Goal: Task Accomplishment & Management: Use online tool/utility

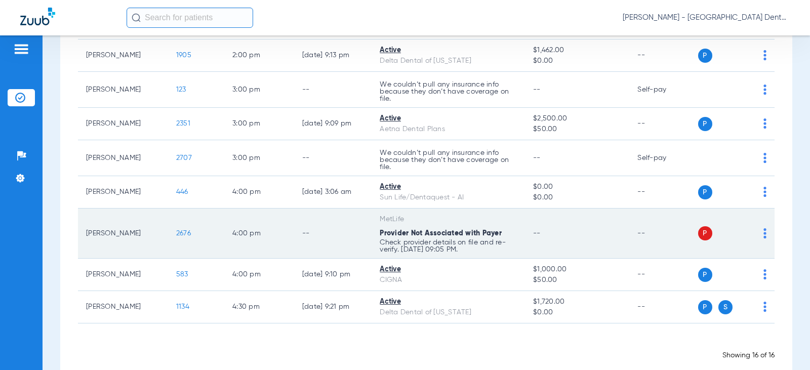
scroll to position [424, 0]
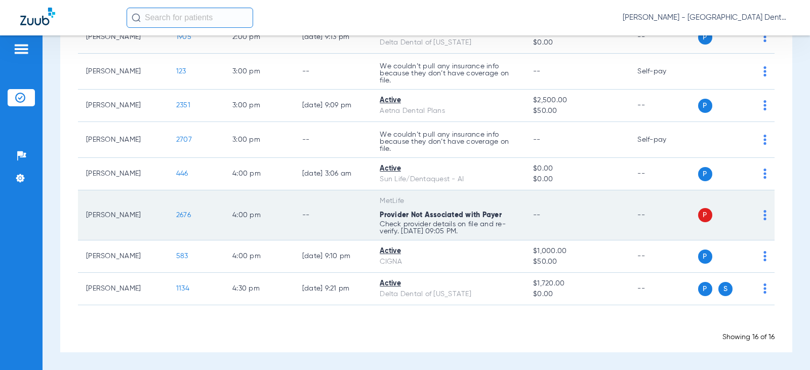
click at [755, 215] on div "P S" at bounding box center [732, 215] width 69 height 14
click at [759, 215] on td "P S" at bounding box center [736, 215] width 77 height 50
click at [763, 215] on img at bounding box center [764, 215] width 3 height 10
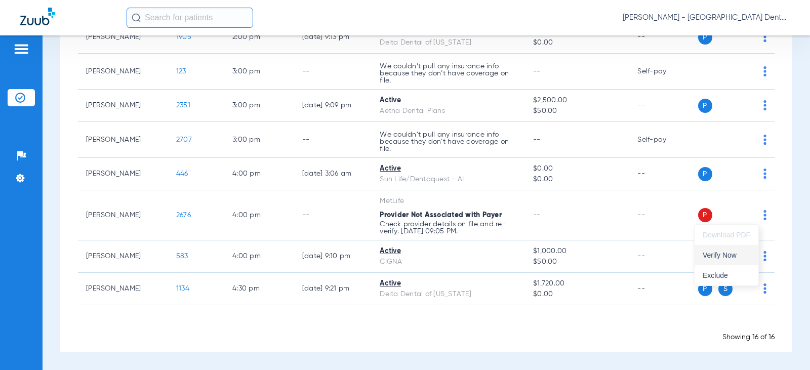
click at [727, 254] on span "Verify Now" at bounding box center [727, 255] width 48 height 7
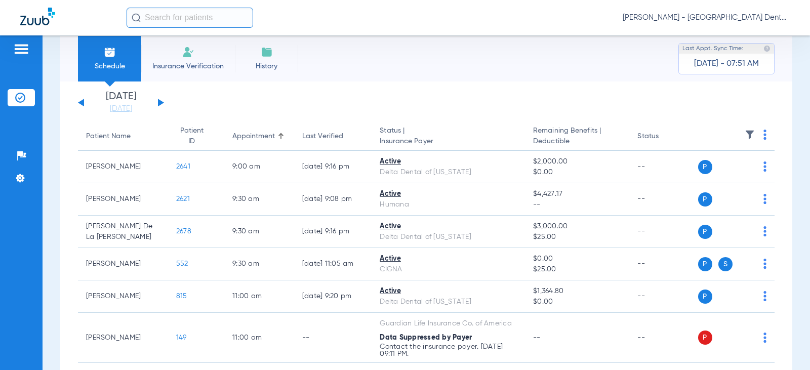
scroll to position [0, 0]
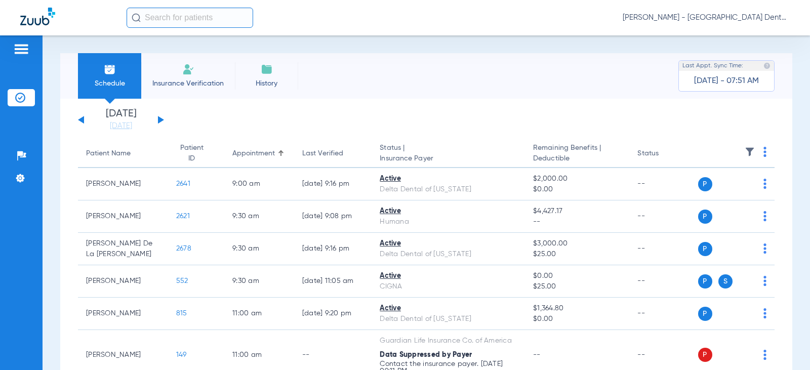
click at [159, 115] on div "[DATE] [DATE] [DATE] [DATE] [DATE] [DATE] [DATE] [DATE] [DATE] [DATE] [DATE] [D…" at bounding box center [121, 120] width 86 height 22
click at [161, 120] on button at bounding box center [161, 120] width 6 height 8
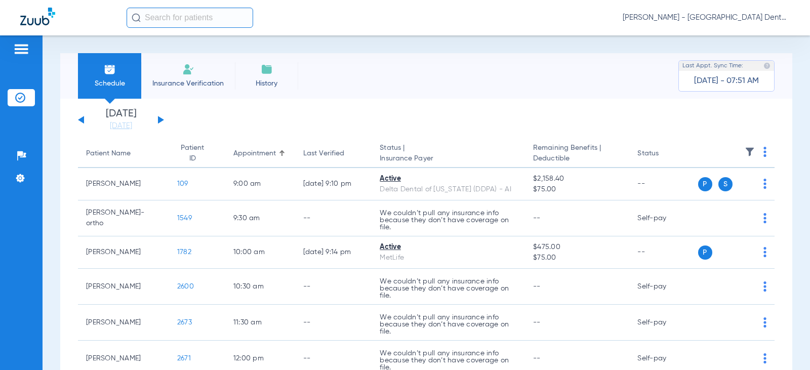
click at [186, 74] on img at bounding box center [188, 69] width 12 height 12
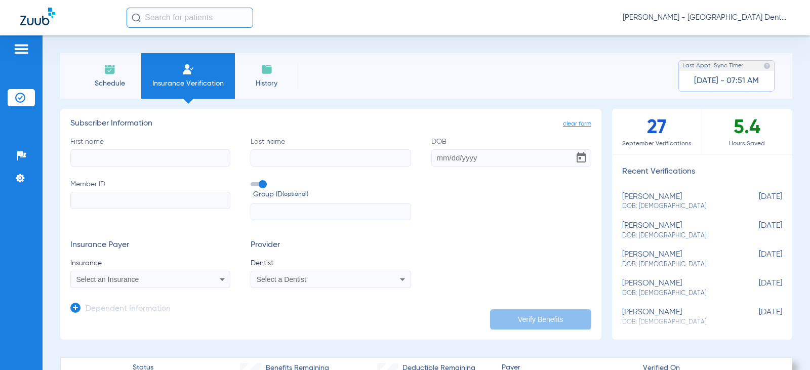
click at [267, 67] on img at bounding box center [267, 69] width 12 height 12
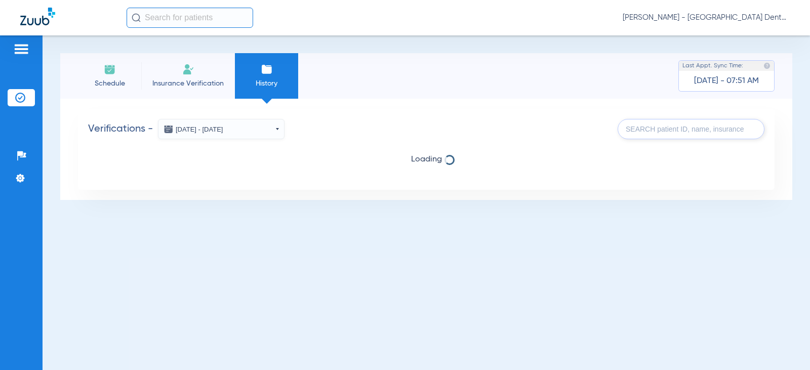
click at [109, 77] on li "Schedule" at bounding box center [109, 76] width 63 height 46
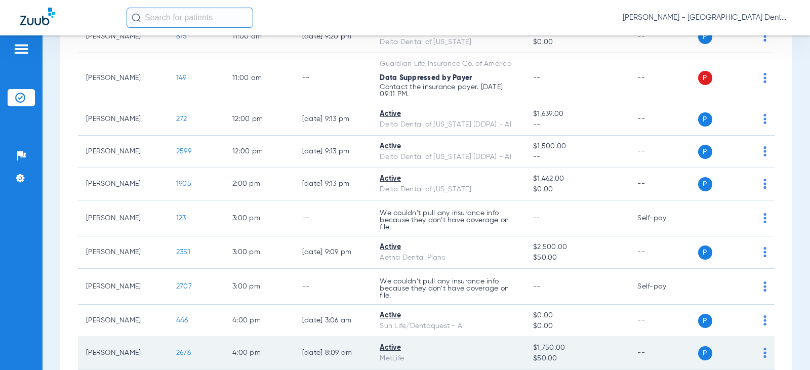
scroll to position [253, 0]
